Goal: Contribute content

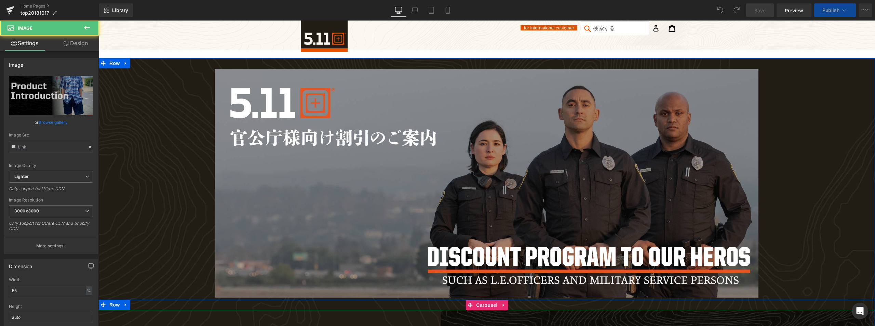
scroll to position [171, 0]
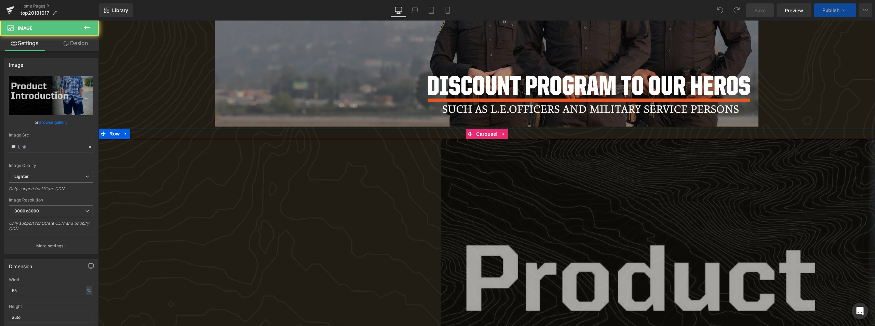
type input "[URL][DOMAIN_NAME]"
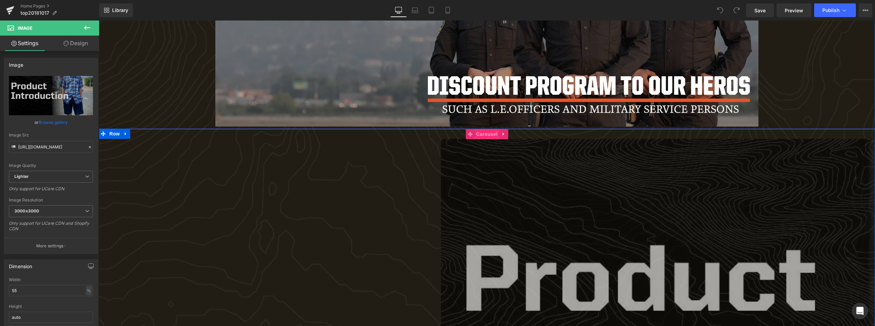
click at [477, 132] on span "Carousel" at bounding box center [487, 134] width 25 height 10
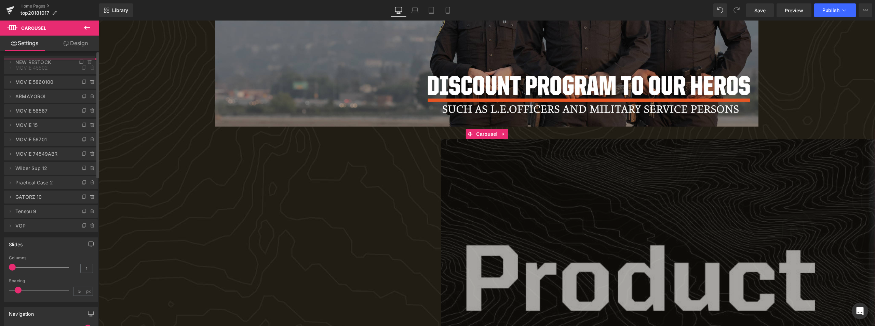
drag, startPoint x: 59, startPoint y: 110, endPoint x: 58, endPoint y: 63, distance: 46.8
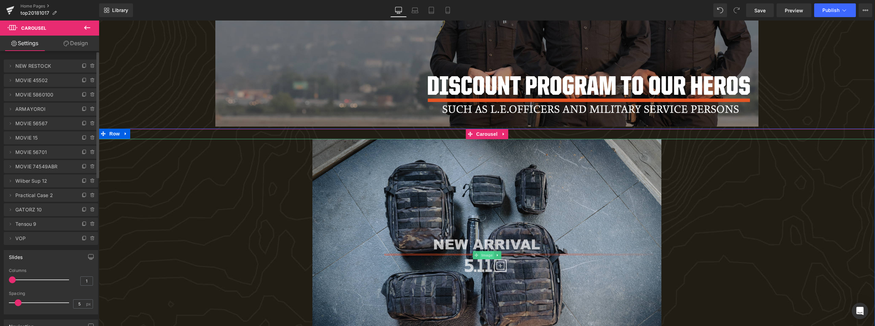
click at [481, 255] on span "Image" at bounding box center [487, 255] width 14 height 8
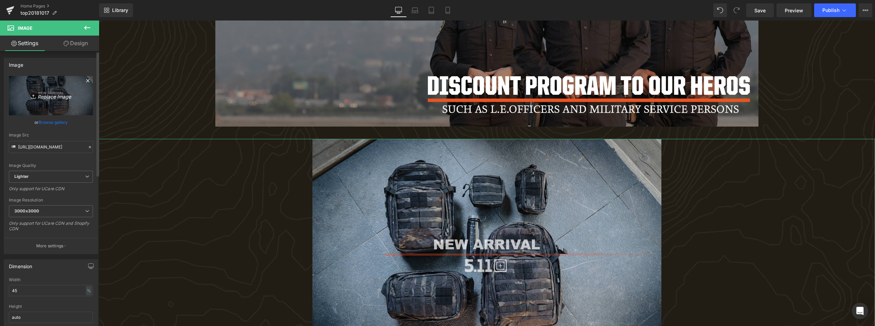
click at [38, 94] on icon "Replace Image" at bounding box center [51, 95] width 55 height 9
type input "C:\fakepath\2025.8月入荷バナー.jpg"
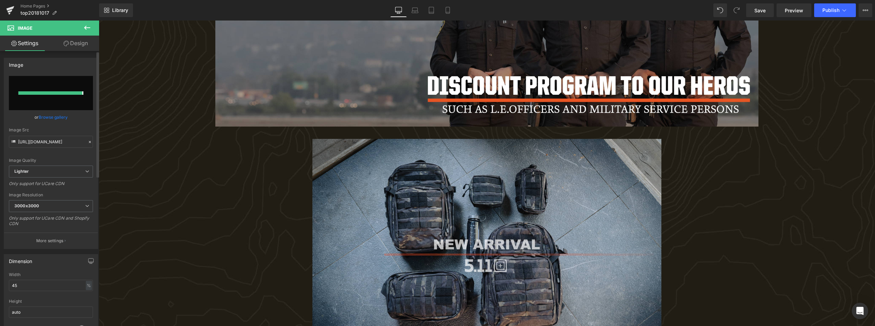
type input "[URL][DOMAIN_NAME]"
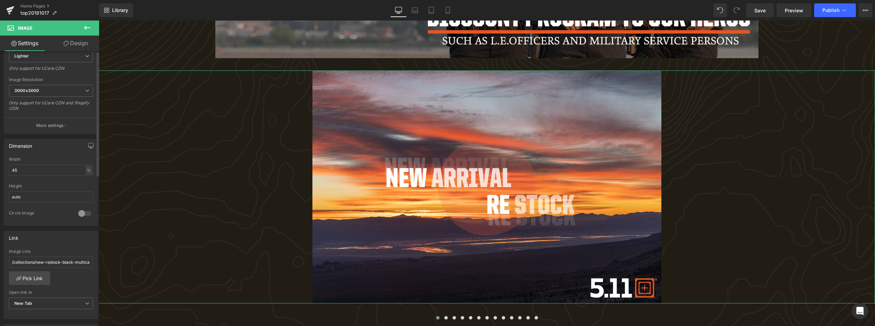
scroll to position [137, 0]
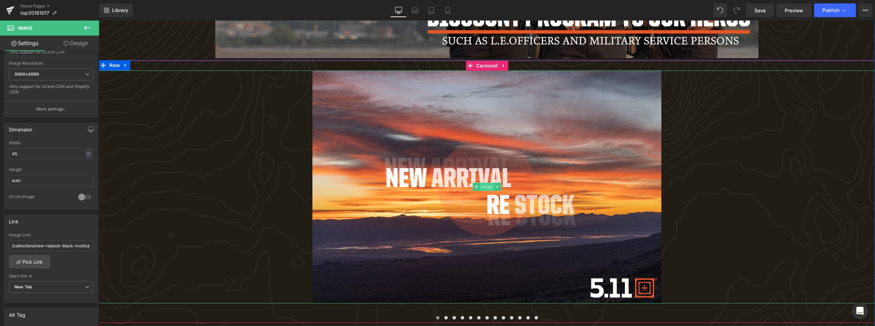
click at [484, 187] on span "Image" at bounding box center [487, 187] width 14 height 8
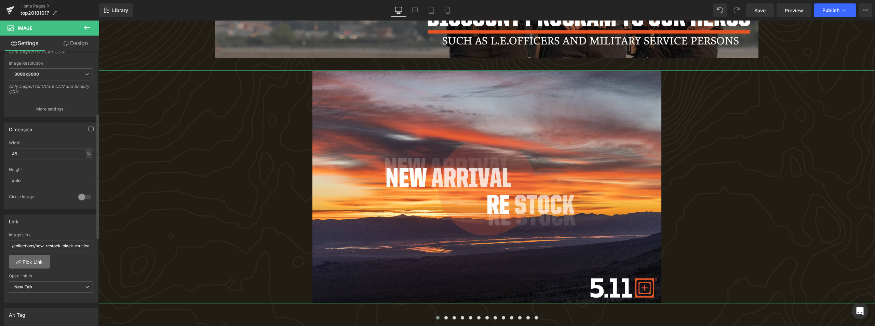
click at [18, 260] on icon at bounding box center [18, 261] width 5 height 5
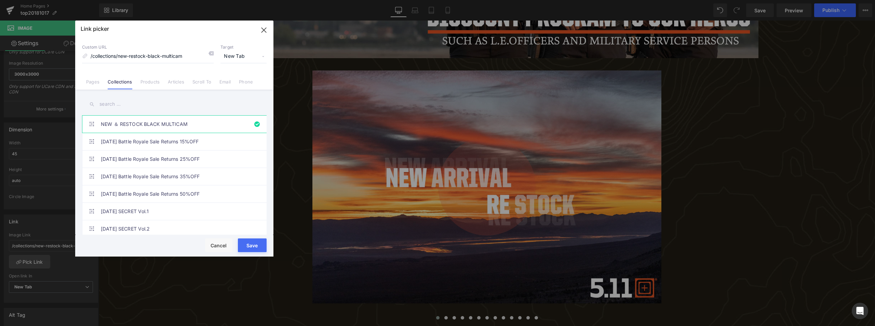
click at [130, 104] on input "text" at bounding box center [174, 103] width 185 height 15
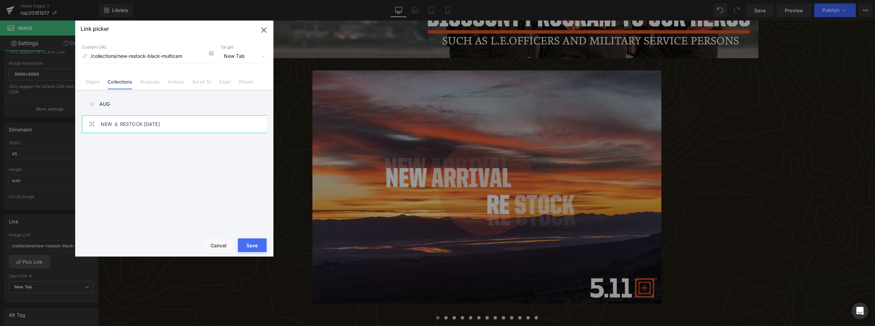
type input "AUG"
click at [134, 120] on link "NEW ＆ RESTOCK [DATE]" at bounding box center [176, 124] width 150 height 17
type input "/collections/new-restock-2025-aug"
drag, startPoint x: 259, startPoint y: 248, endPoint x: 160, endPoint y: 226, distance: 101.2
click at [259, 248] on button "Save" at bounding box center [252, 245] width 29 height 14
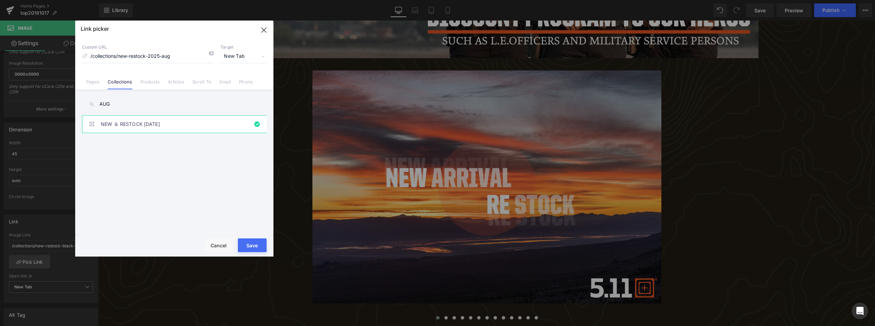
type input "/collections/new-restock-2025-aug"
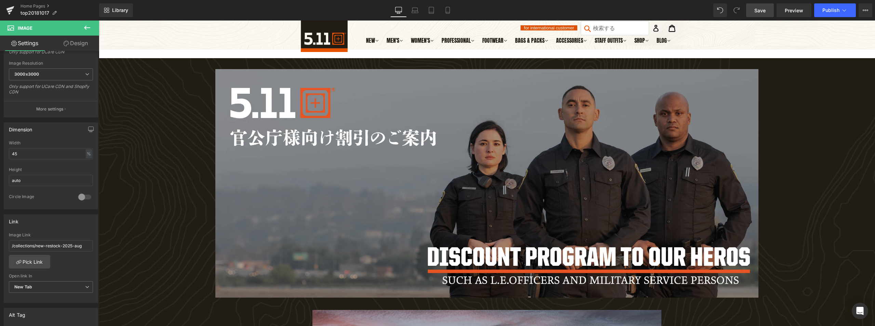
click at [763, 13] on span "Save" at bounding box center [759, 10] width 11 height 7
